Goal: Find specific page/section: Find specific page/section

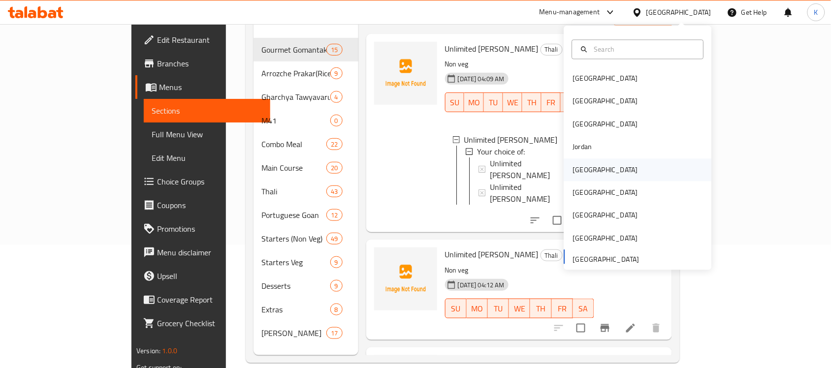
scroll to position [1, 0]
click at [581, 216] on div "[GEOGRAPHIC_DATA]" at bounding box center [605, 215] width 81 height 23
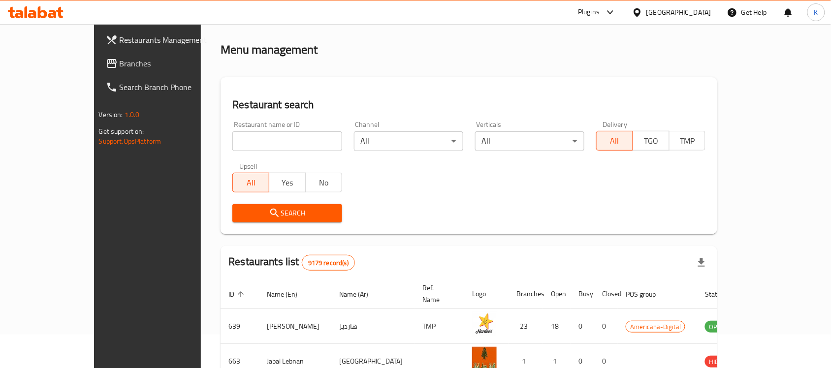
scroll to position [123, 0]
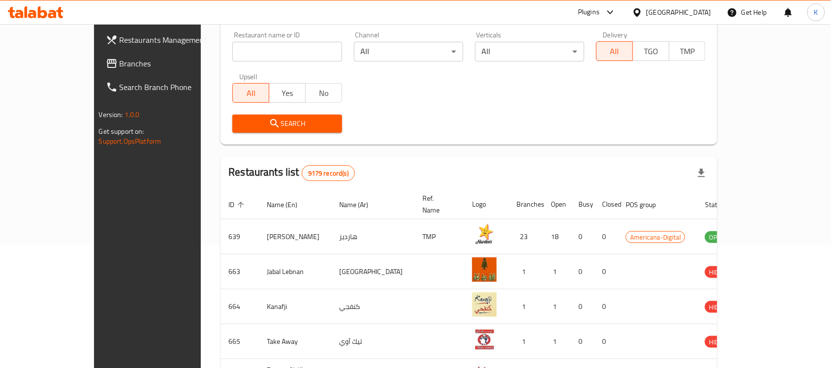
click at [290, 45] on input "search" at bounding box center [286, 52] width 109 height 20
type input "Kabsa"
click button "Search" at bounding box center [286, 124] width 109 height 18
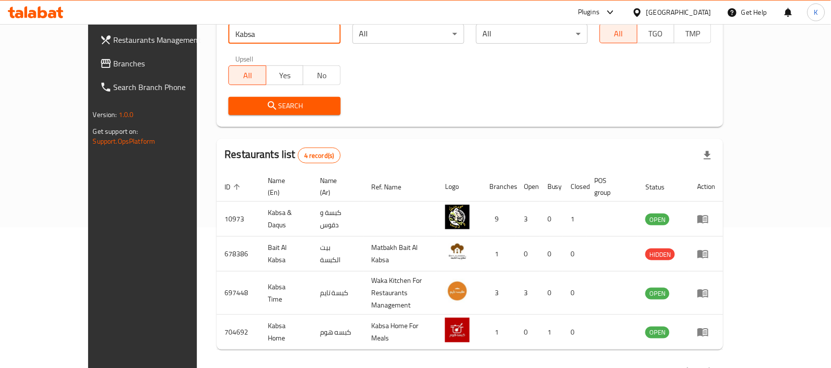
scroll to position [156, 0]
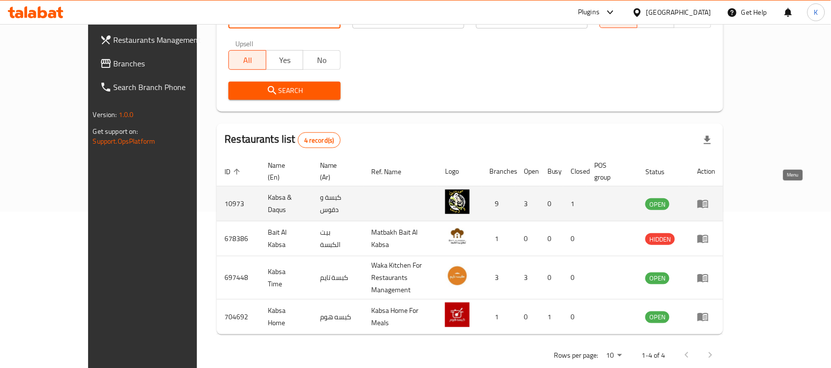
click at [715, 198] on link "enhanced table" at bounding box center [706, 204] width 18 height 12
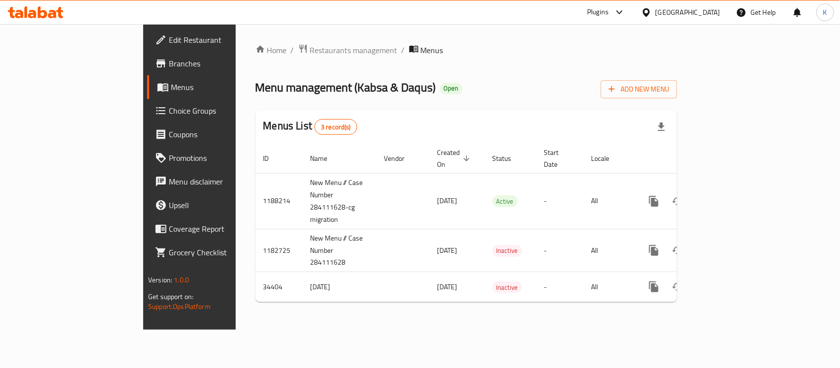
click at [169, 64] on span "Branches" at bounding box center [222, 64] width 107 height 12
